Goal: Check status: Check status

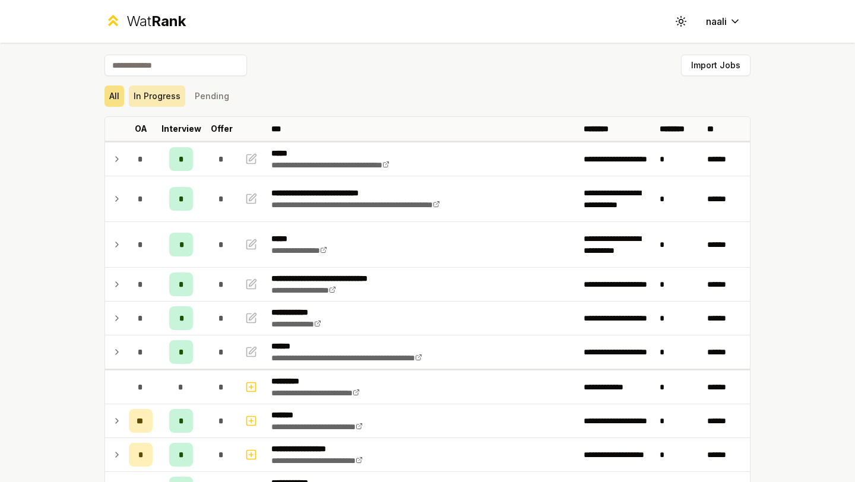
click at [163, 99] on button "In Progress" at bounding box center [157, 95] width 56 height 21
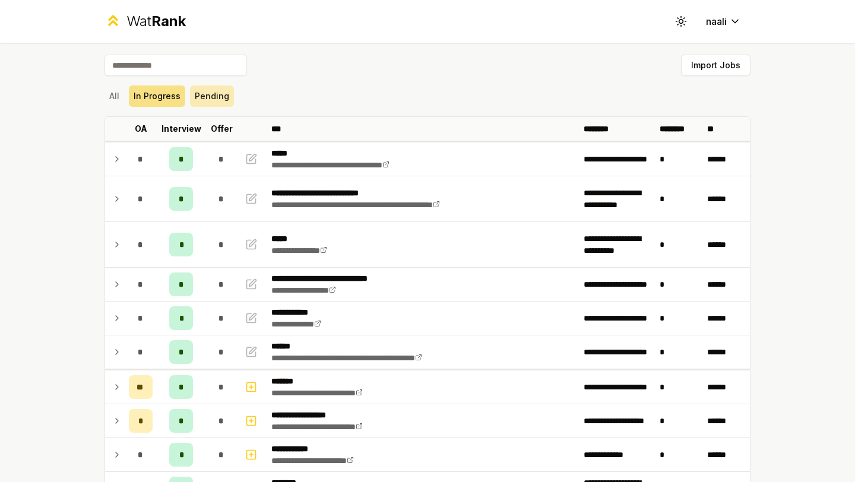
click at [214, 103] on button "Pending" at bounding box center [212, 95] width 44 height 21
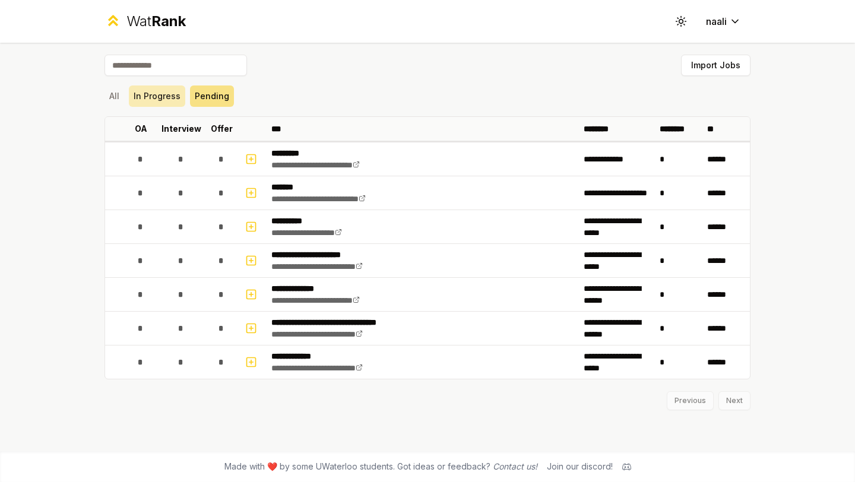
click at [167, 101] on button "In Progress" at bounding box center [157, 95] width 56 height 21
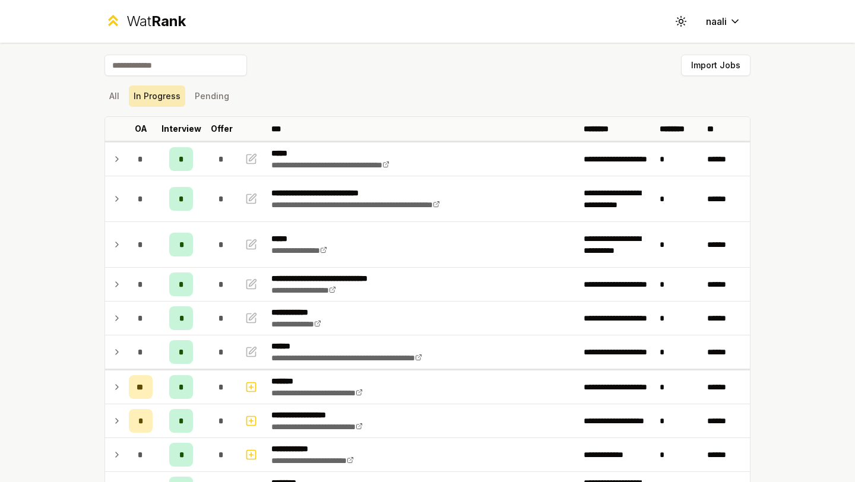
click at [167, 101] on button "In Progress" at bounding box center [157, 95] width 56 height 21
click at [126, 96] on div "All In Progress Pending" at bounding box center [427, 95] width 646 height 21
click at [114, 96] on button "All" at bounding box center [114, 95] width 20 height 21
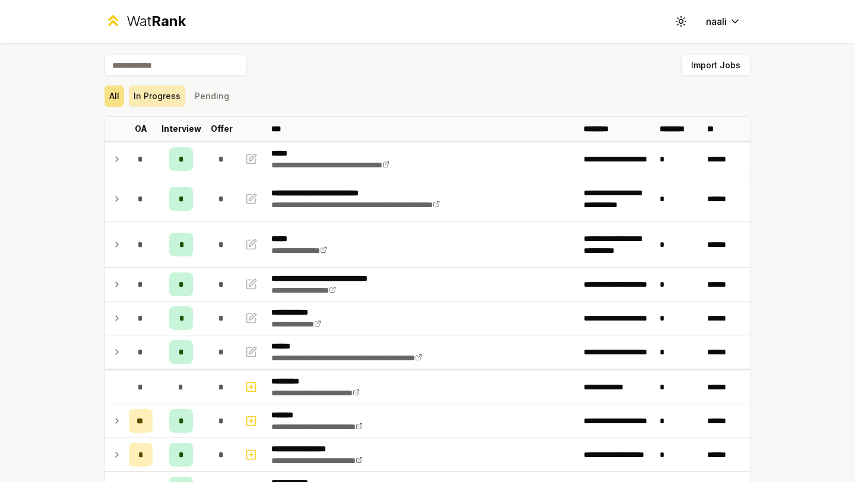
click at [146, 96] on button "In Progress" at bounding box center [157, 95] width 56 height 21
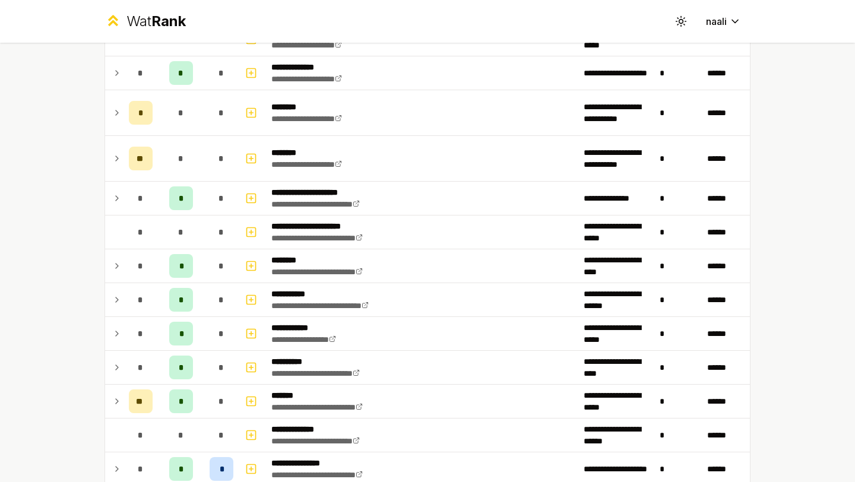
scroll to position [1115, 0]
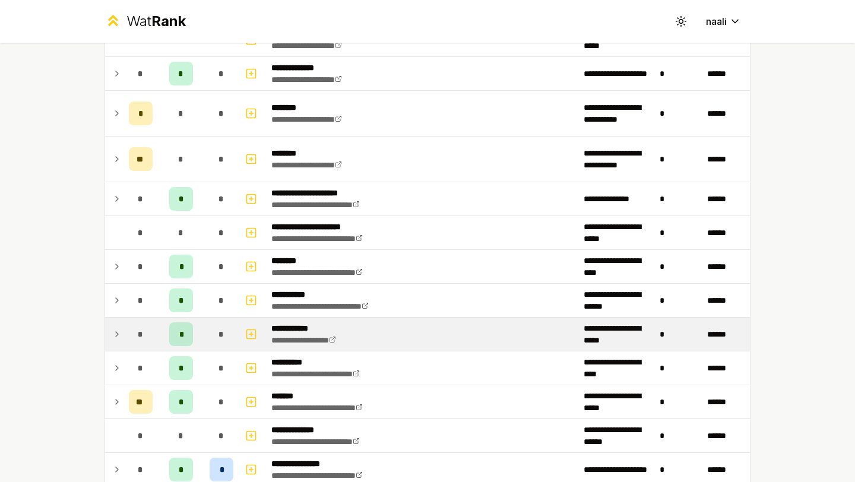
click at [220, 331] on span "*" at bounding box center [220, 334] width 5 height 12
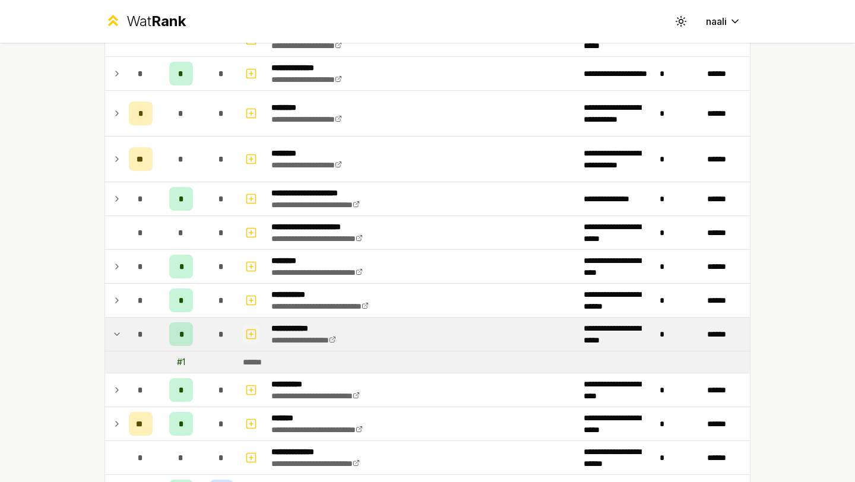
click at [249, 332] on icon "button" at bounding box center [251, 334] width 12 height 14
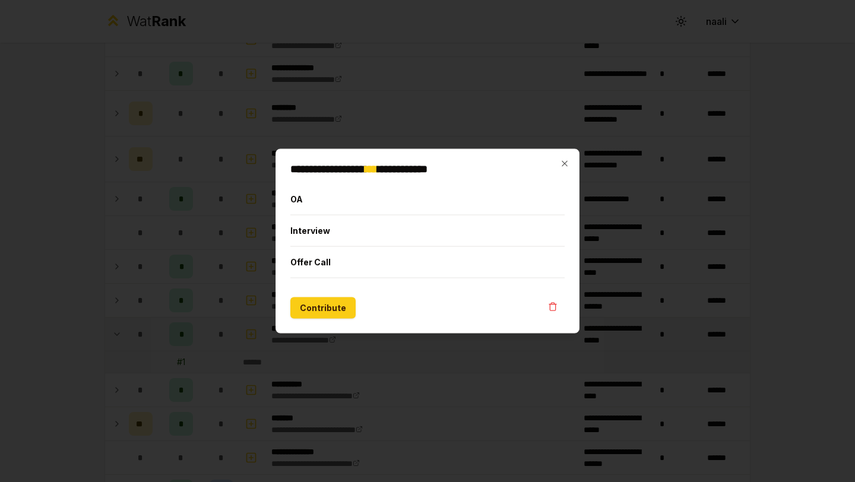
click at [247, 237] on div at bounding box center [427, 241] width 855 height 482
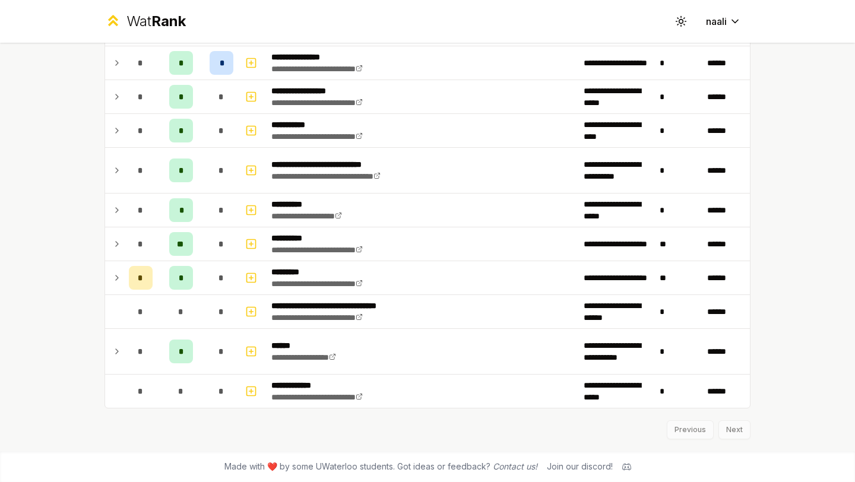
scroll to position [1444, 0]
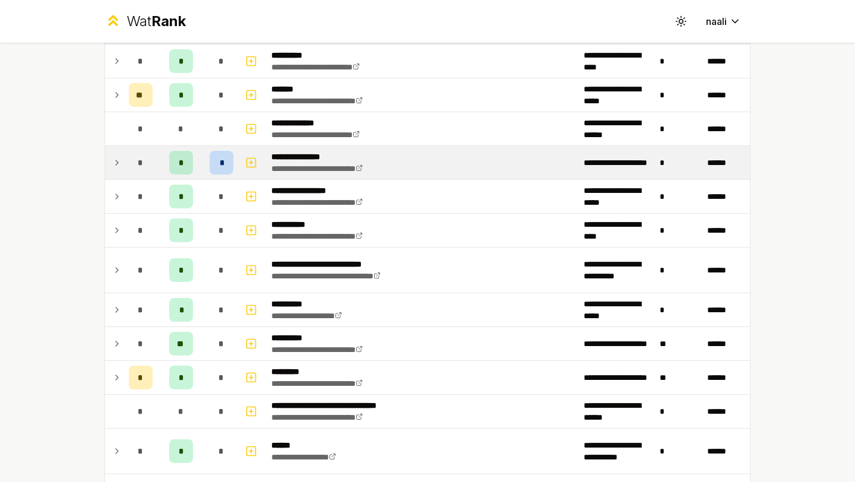
click at [222, 161] on span "*" at bounding box center [222, 163] width 4 height 12
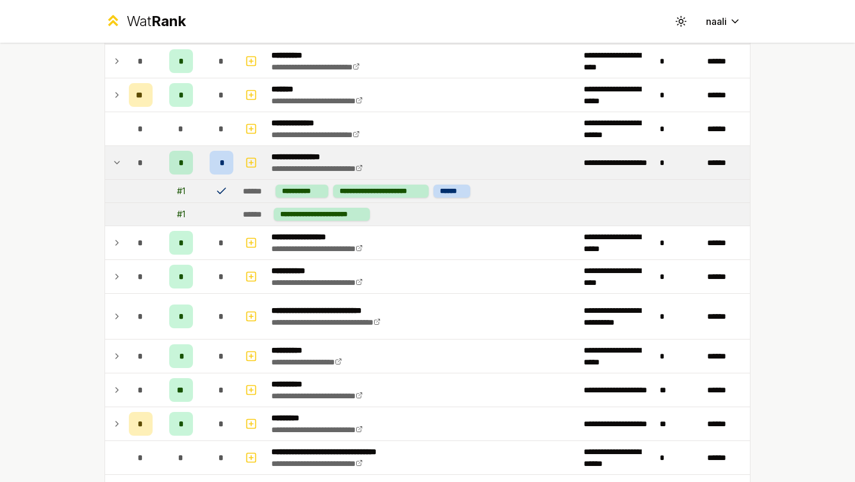
click at [222, 161] on span "*" at bounding box center [222, 163] width 4 height 12
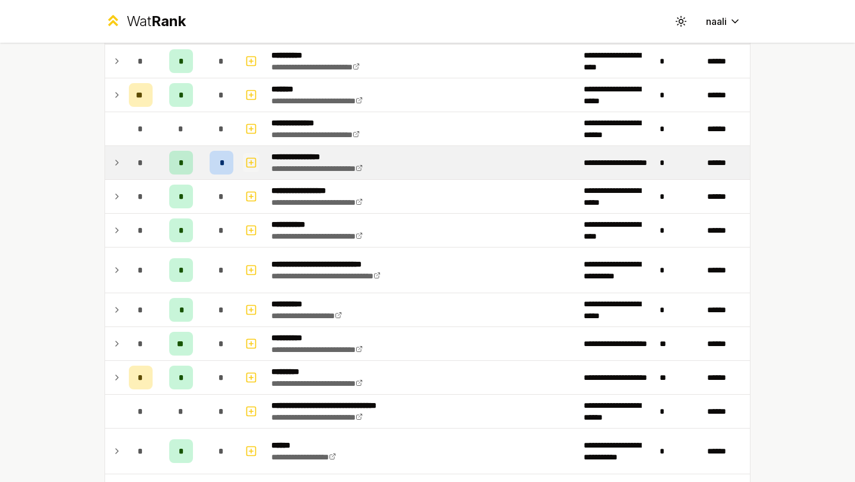
click at [247, 161] on icon "button" at bounding box center [251, 162] width 12 height 14
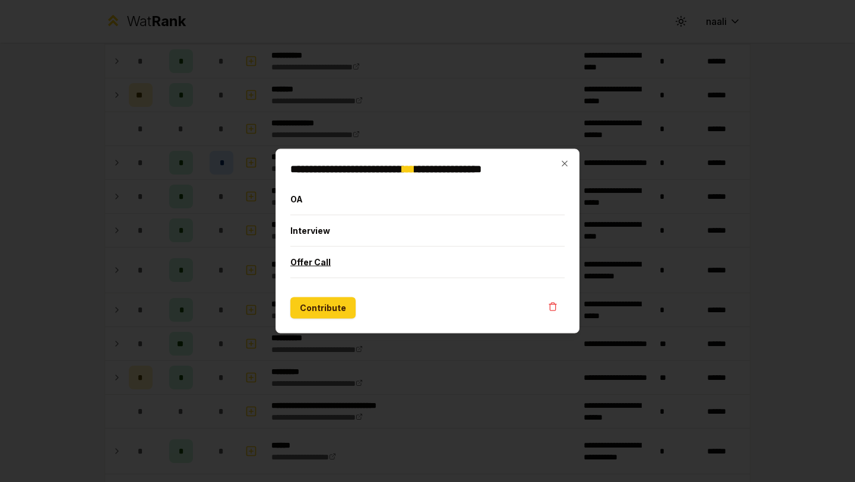
click at [312, 262] on button "Offer Call" at bounding box center [427, 262] width 274 height 31
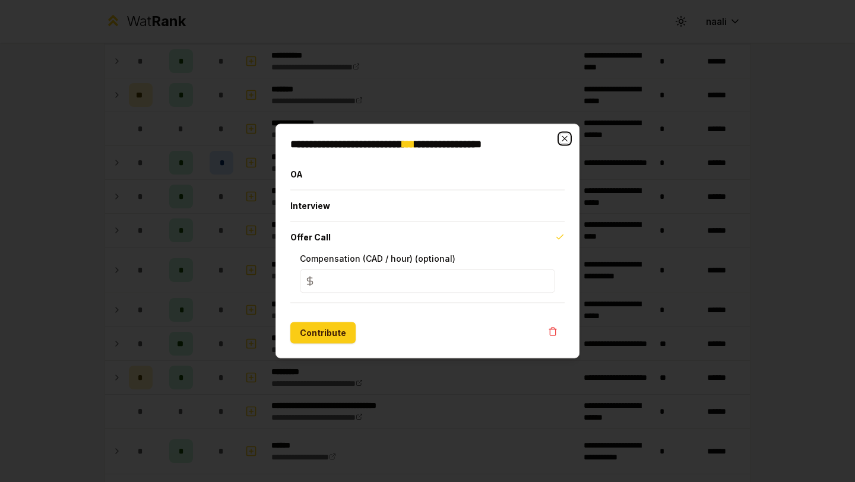
click at [566, 139] on icon "button" at bounding box center [564, 138] width 9 height 9
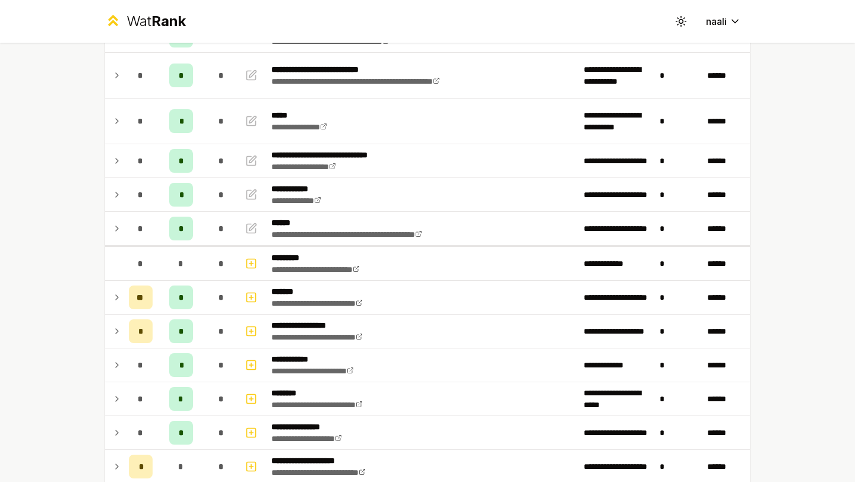
scroll to position [0, 0]
